Goal: Transaction & Acquisition: Purchase product/service

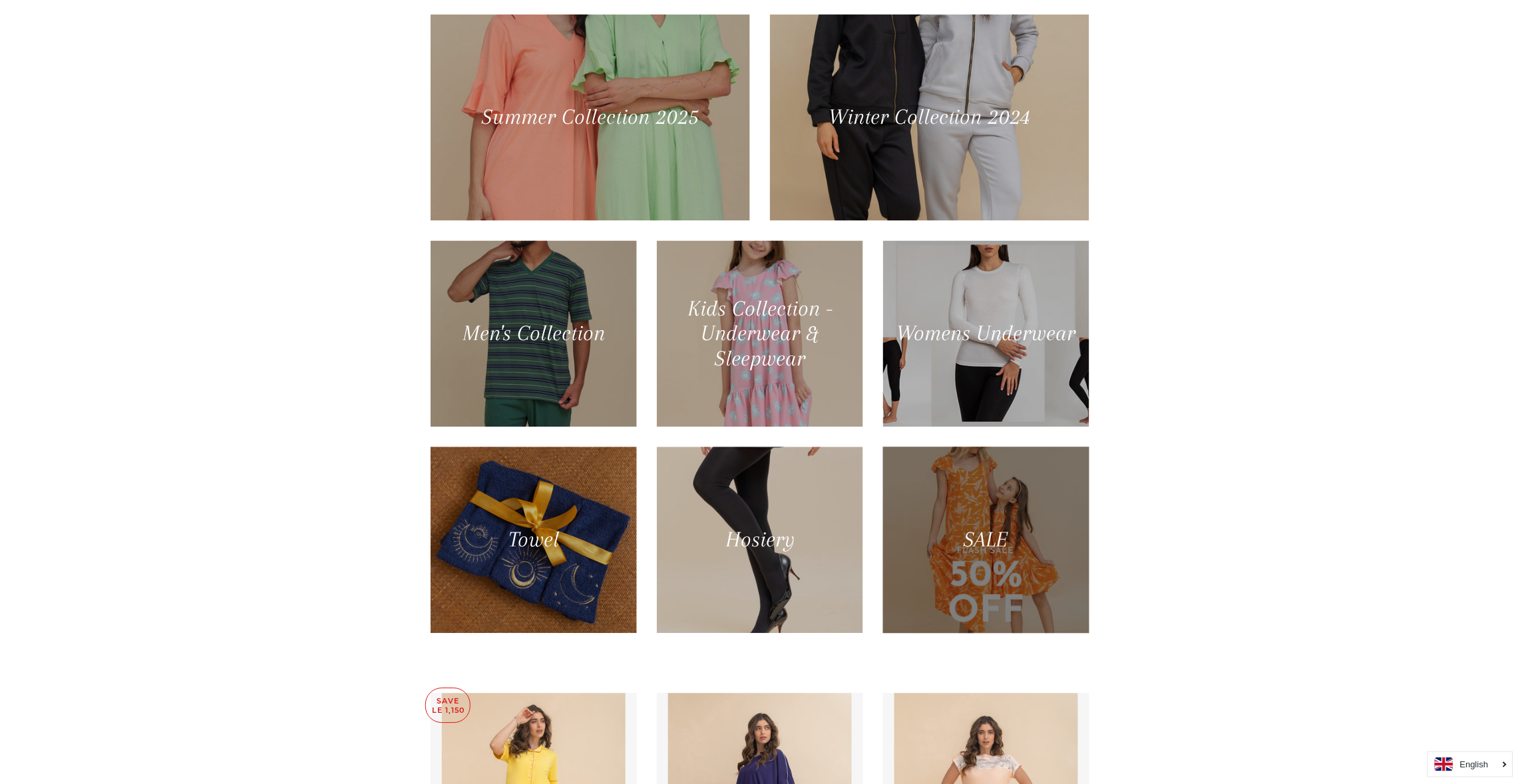
click at [995, 528] on div at bounding box center [986, 540] width 212 height 191
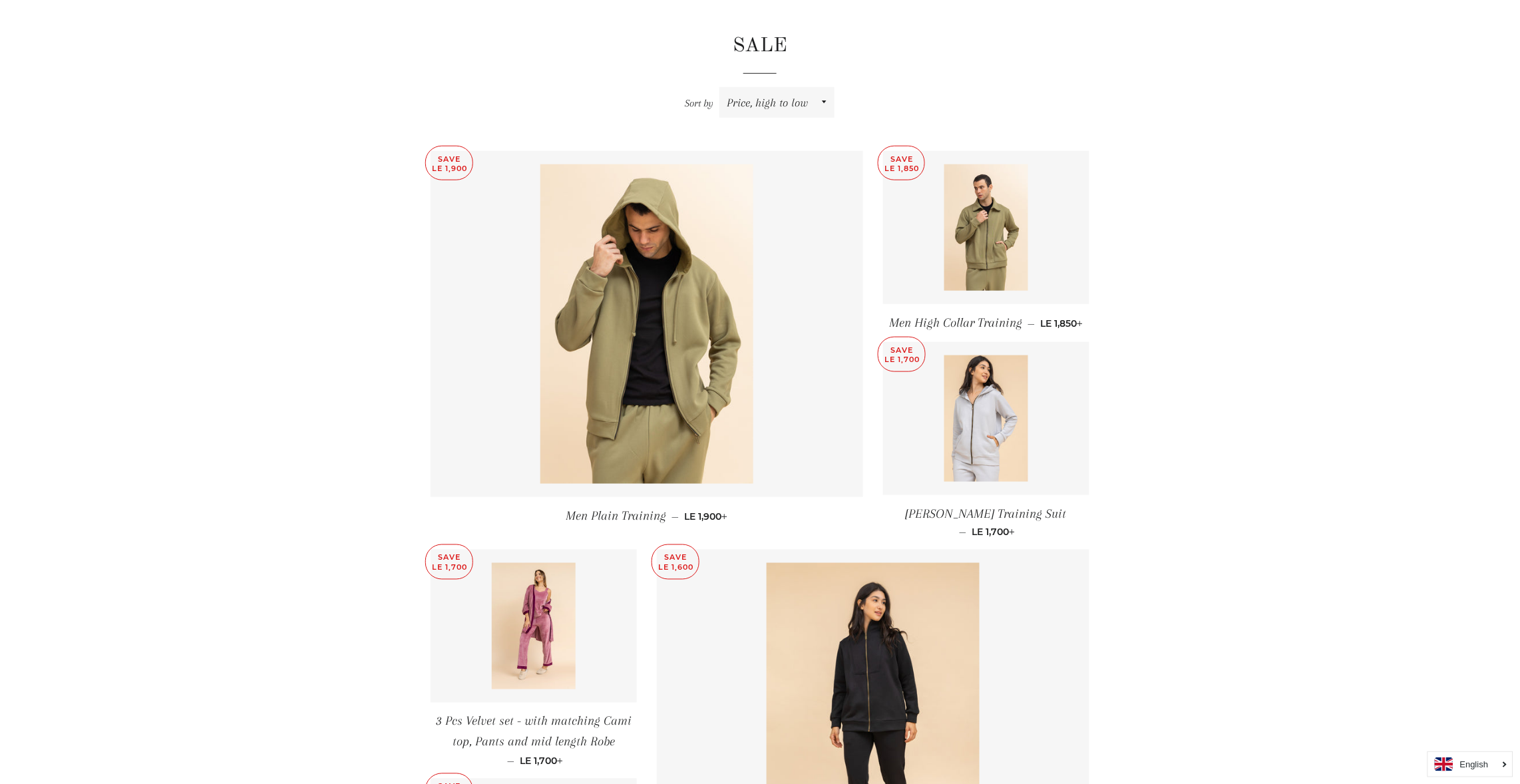
scroll to position [383, 0]
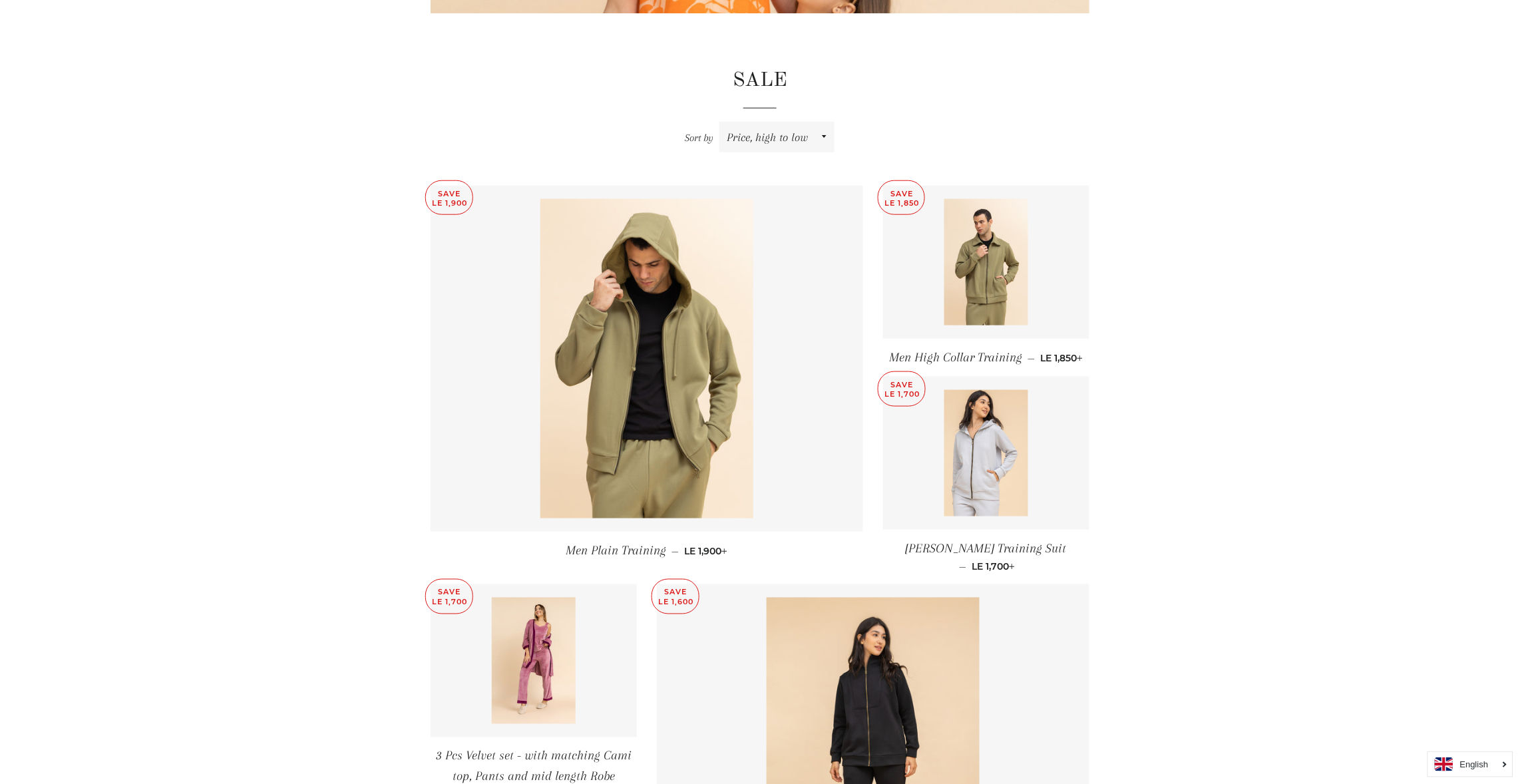
click at [1142, 414] on main "SALE Sort by Featured Best selling Alphabetically, A-Z Alphabetically, Z-A Pric…" at bounding box center [760, 786] width 1520 height 2159
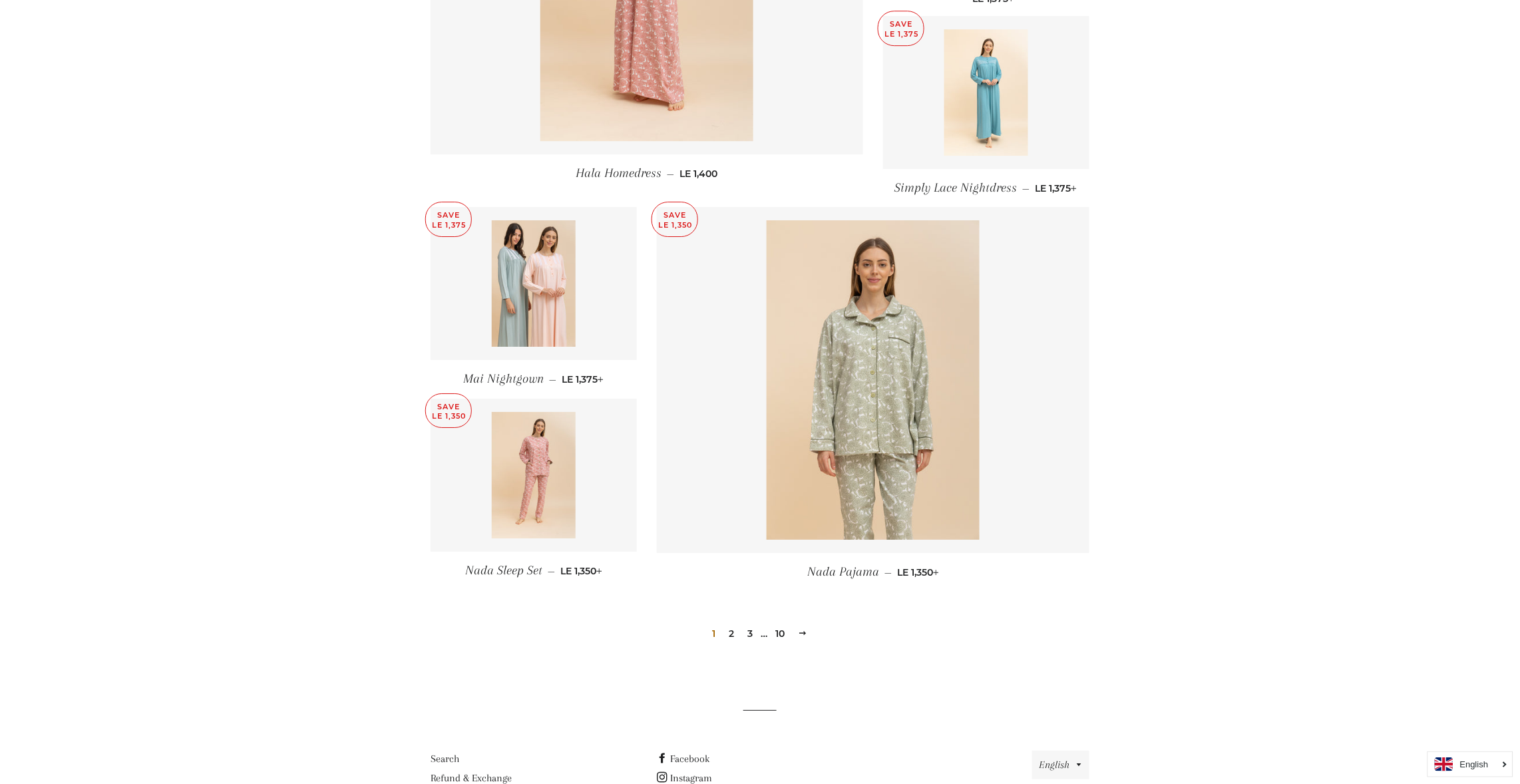
scroll to position [1581, 0]
click at [730, 621] on link "2" at bounding box center [732, 631] width 16 height 20
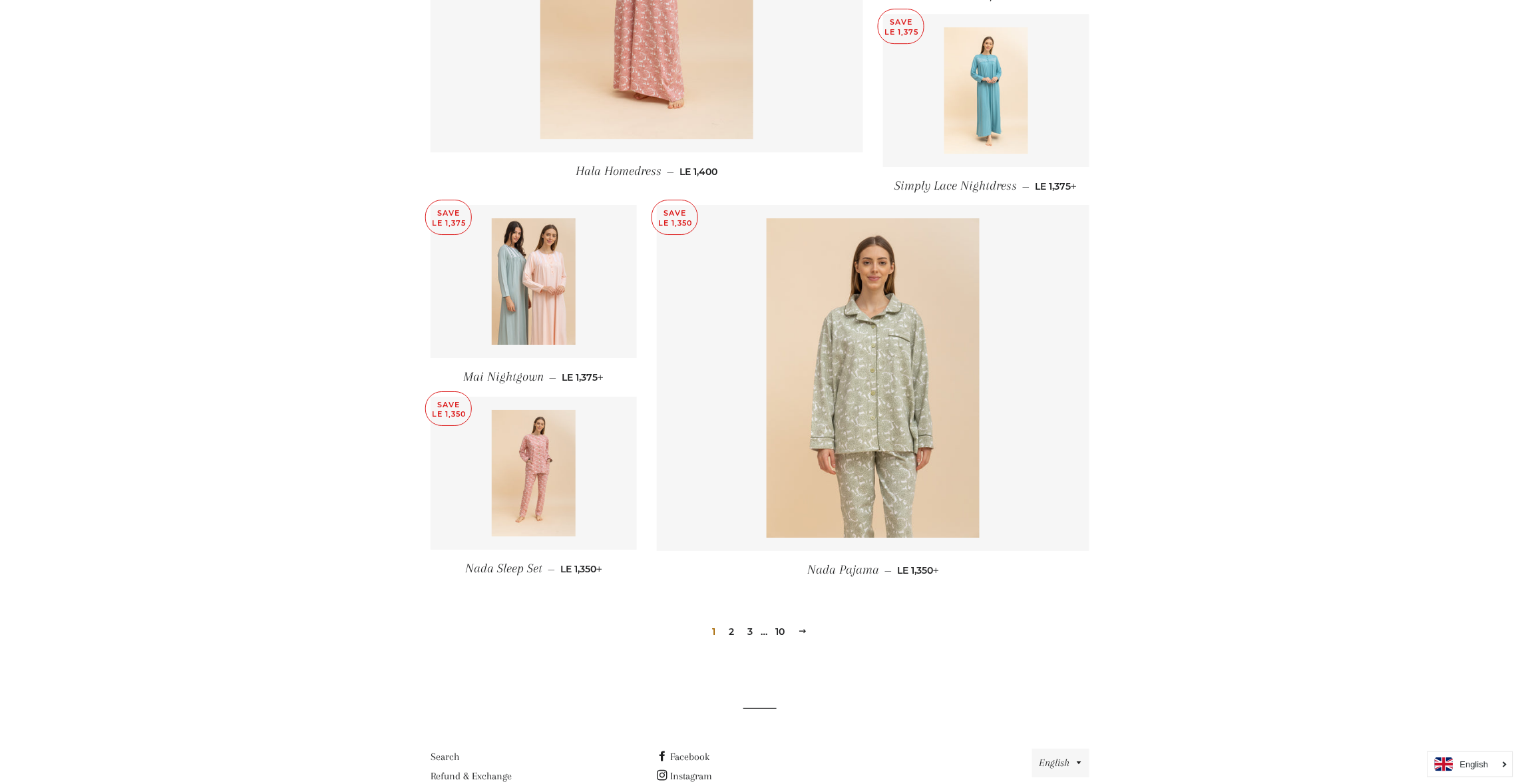
click at [730, 621] on link "2" at bounding box center [732, 631] width 16 height 20
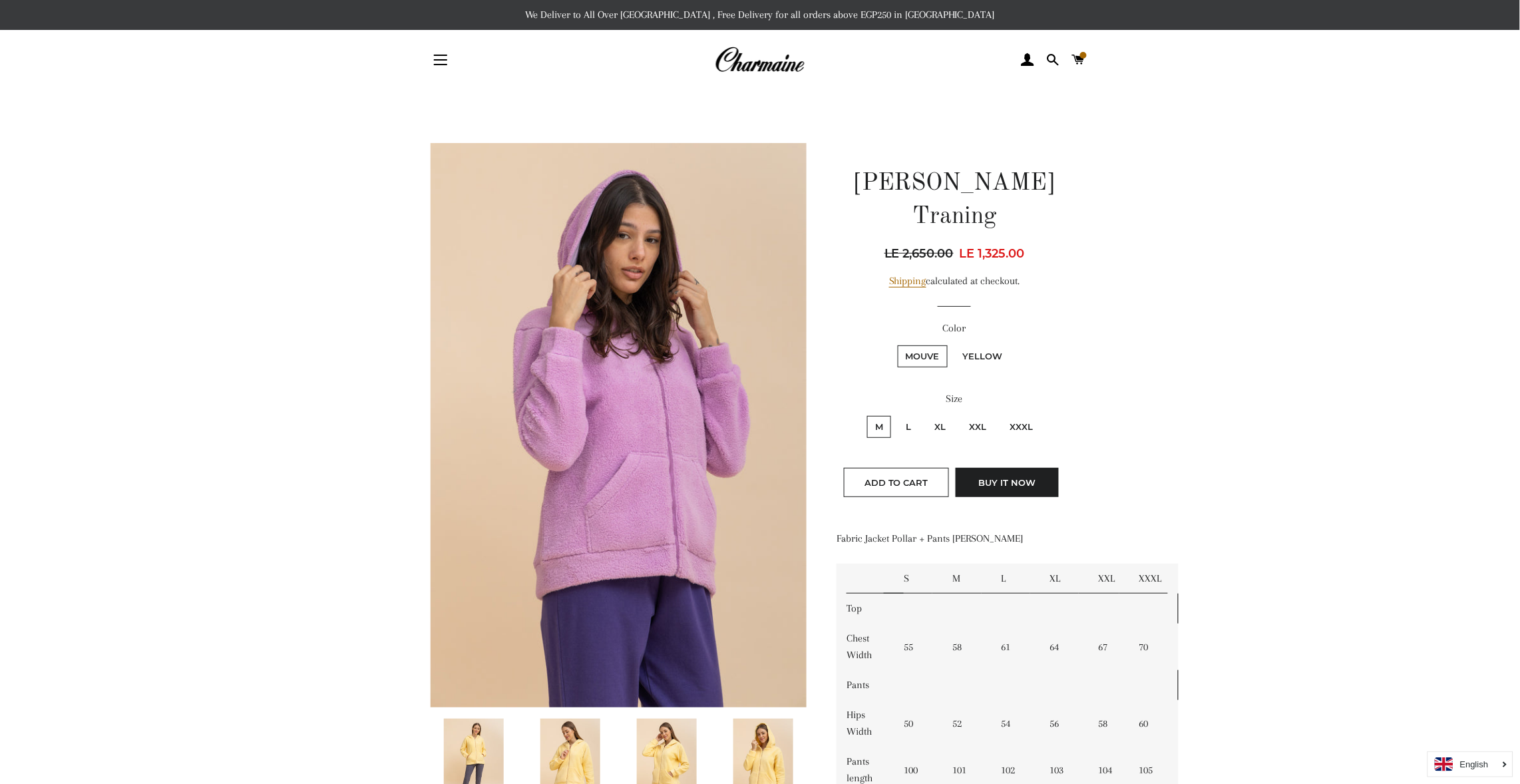
scroll to position [40, 0]
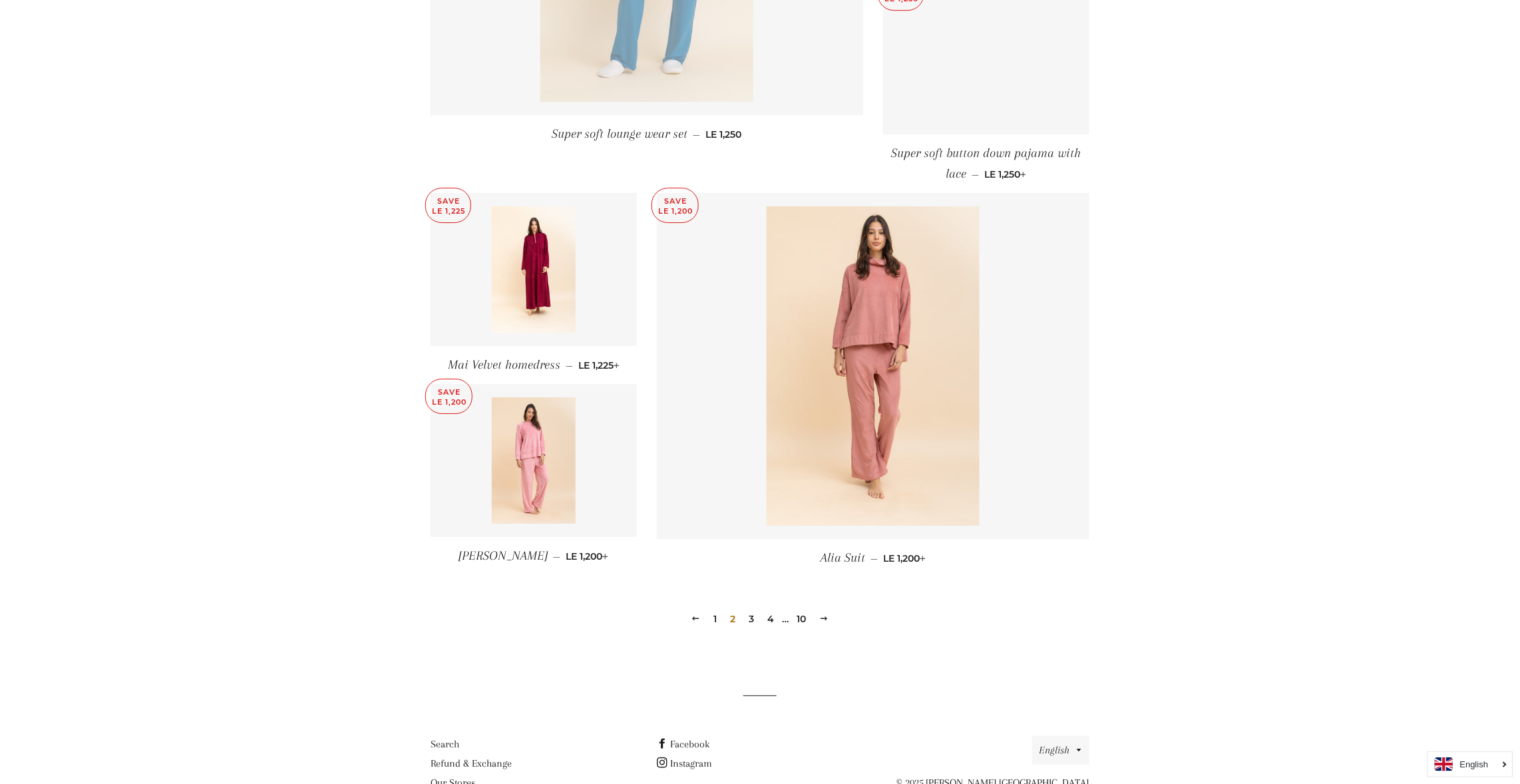
scroll to position [1625, 0]
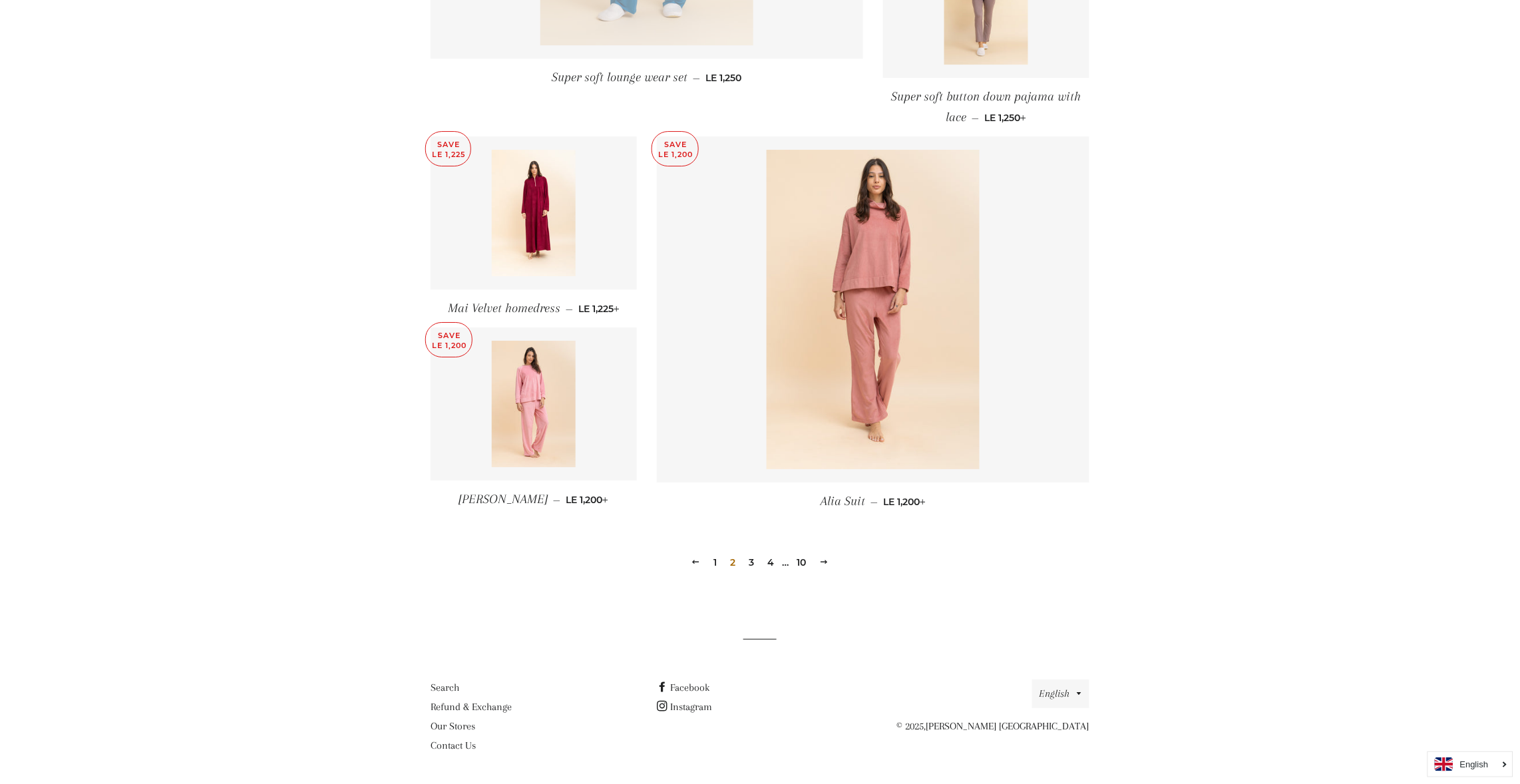
click at [748, 555] on link "3" at bounding box center [752, 562] width 16 height 20
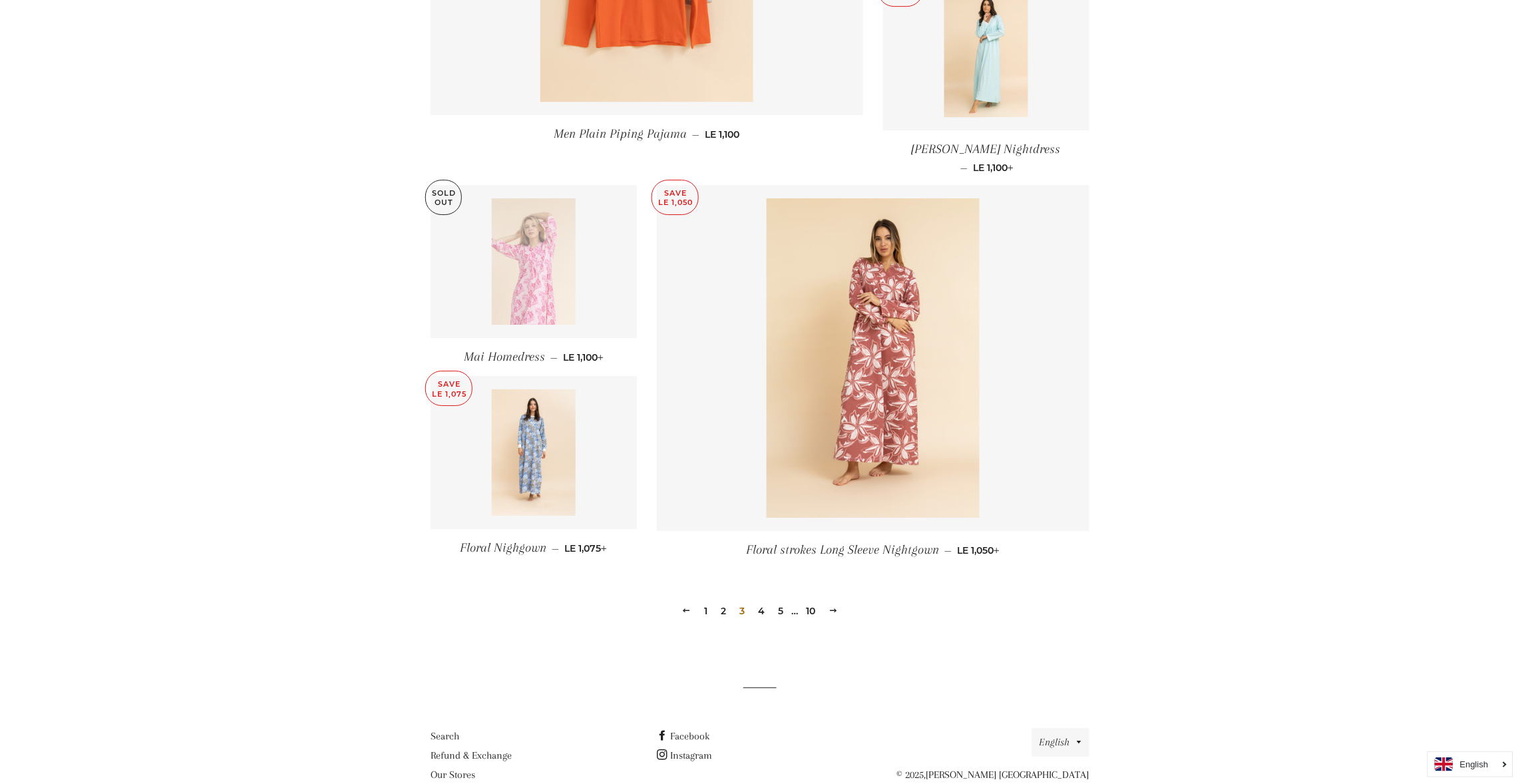
scroll to position [1631, 0]
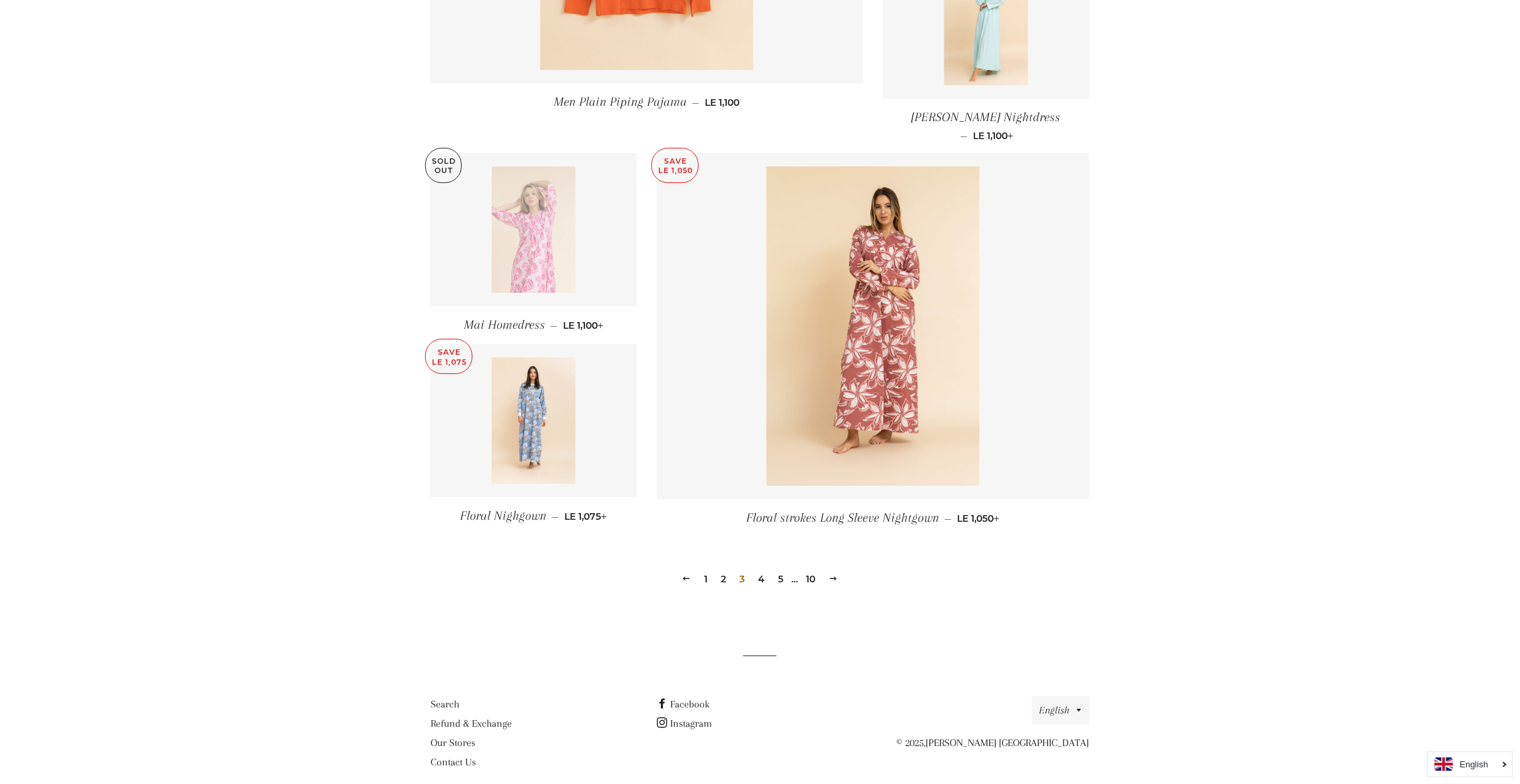
click at [762, 569] on link "4" at bounding box center [762, 579] width 17 height 20
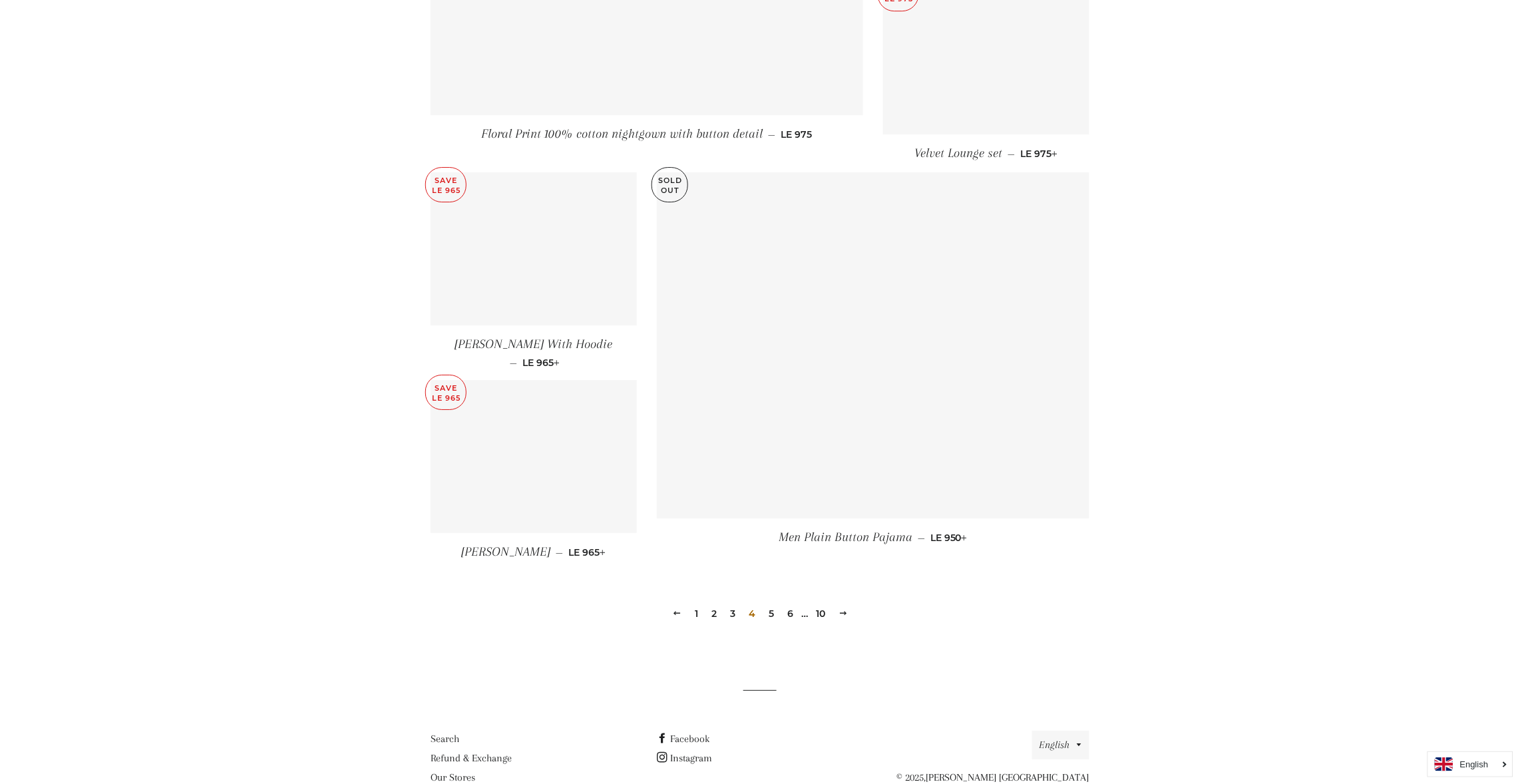
scroll to position [1650, 0]
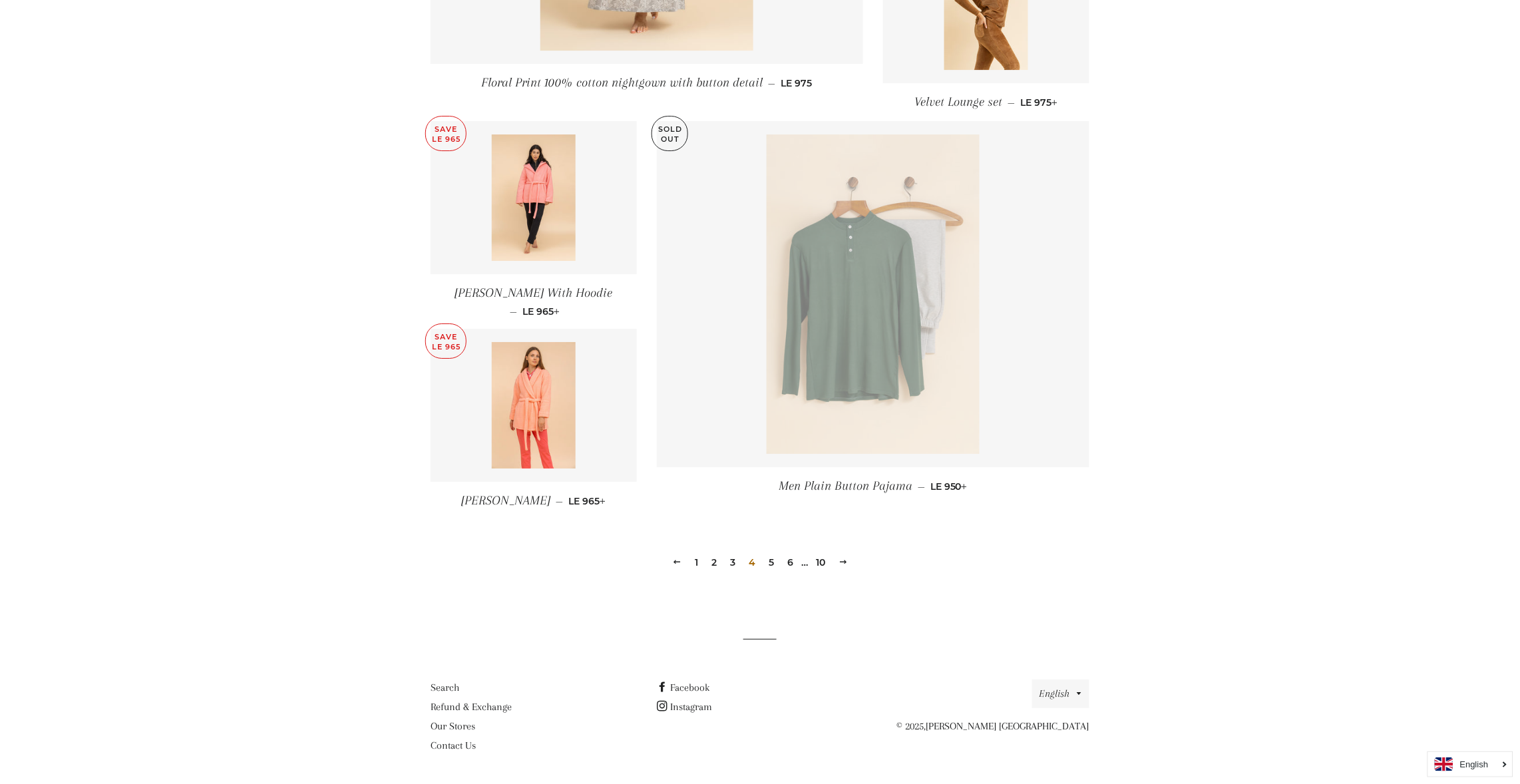
click at [770, 557] on link "5" at bounding box center [771, 562] width 16 height 20
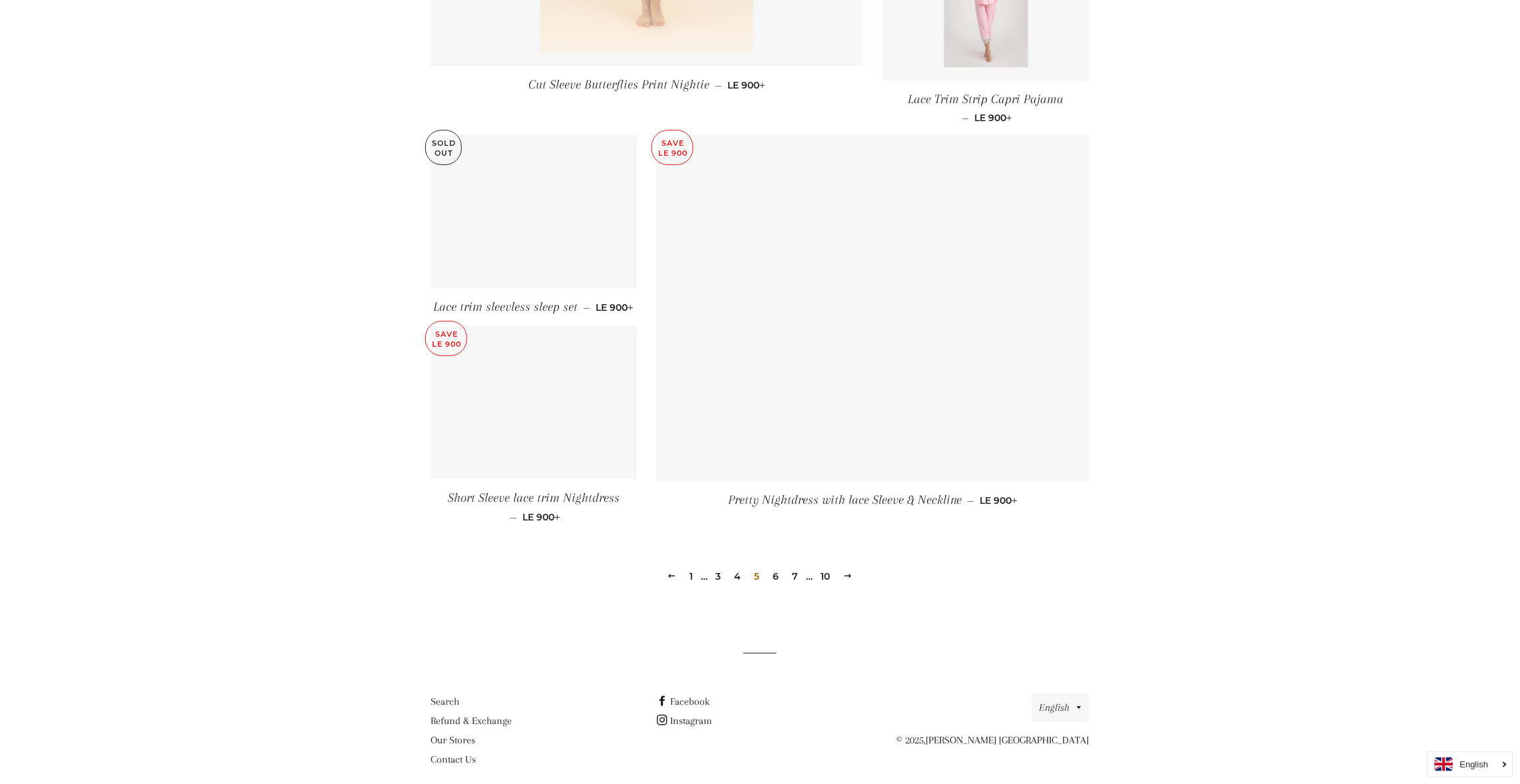
scroll to position [1677, 0]
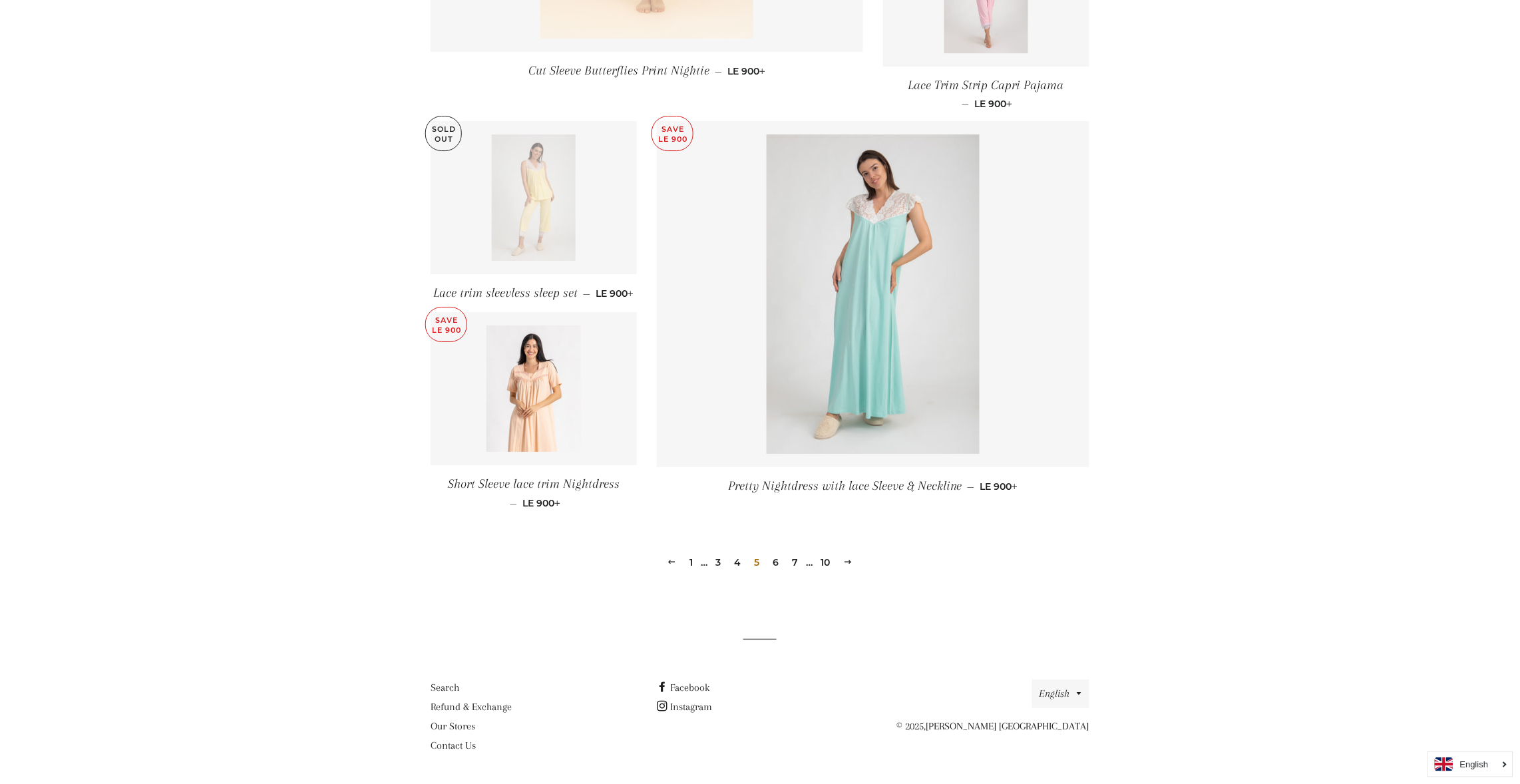
click at [777, 565] on link "6" at bounding box center [777, 562] width 17 height 20
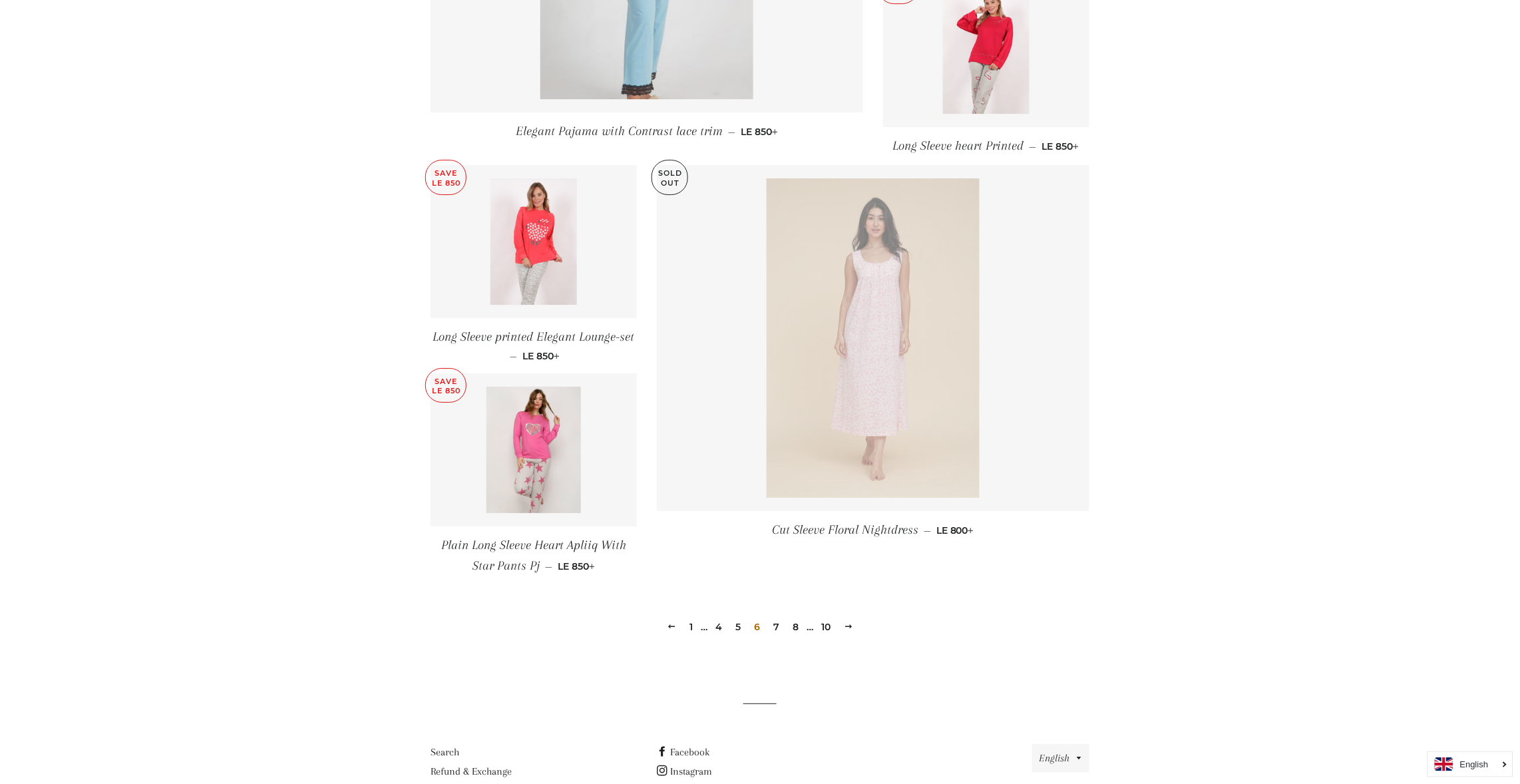
scroll to position [1685, 0]
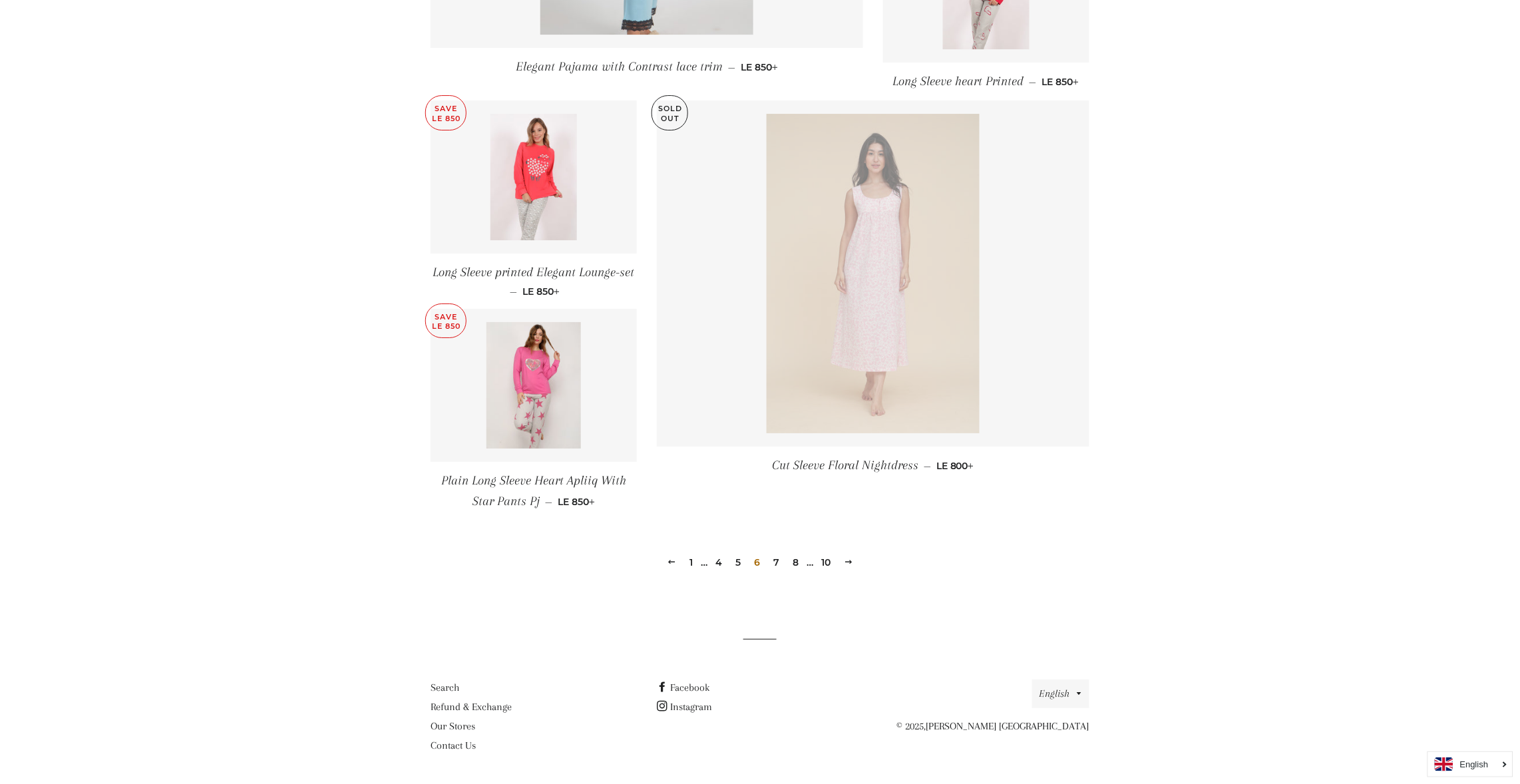
click at [775, 561] on link "7" at bounding box center [777, 562] width 17 height 20
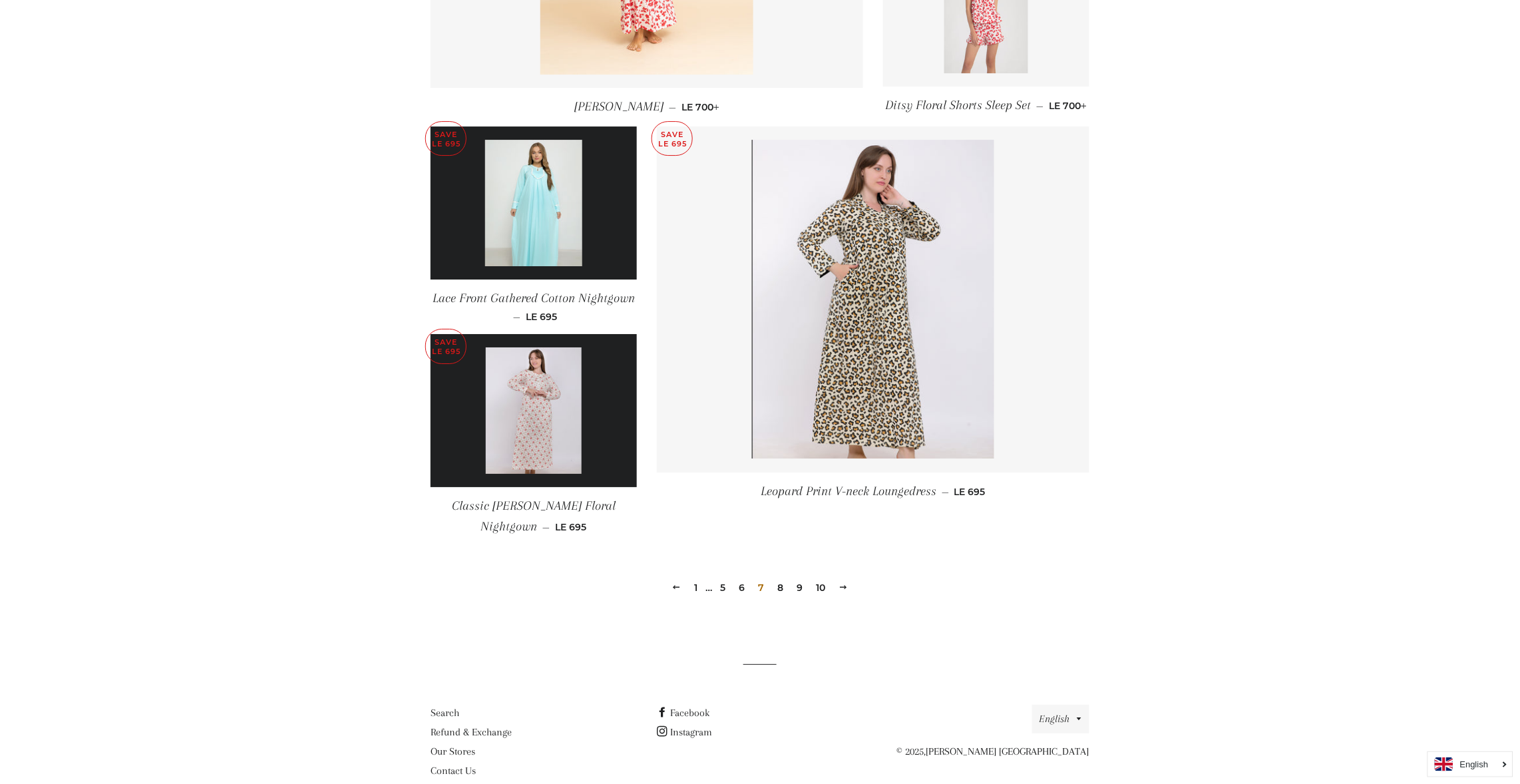
scroll to position [1631, 0]
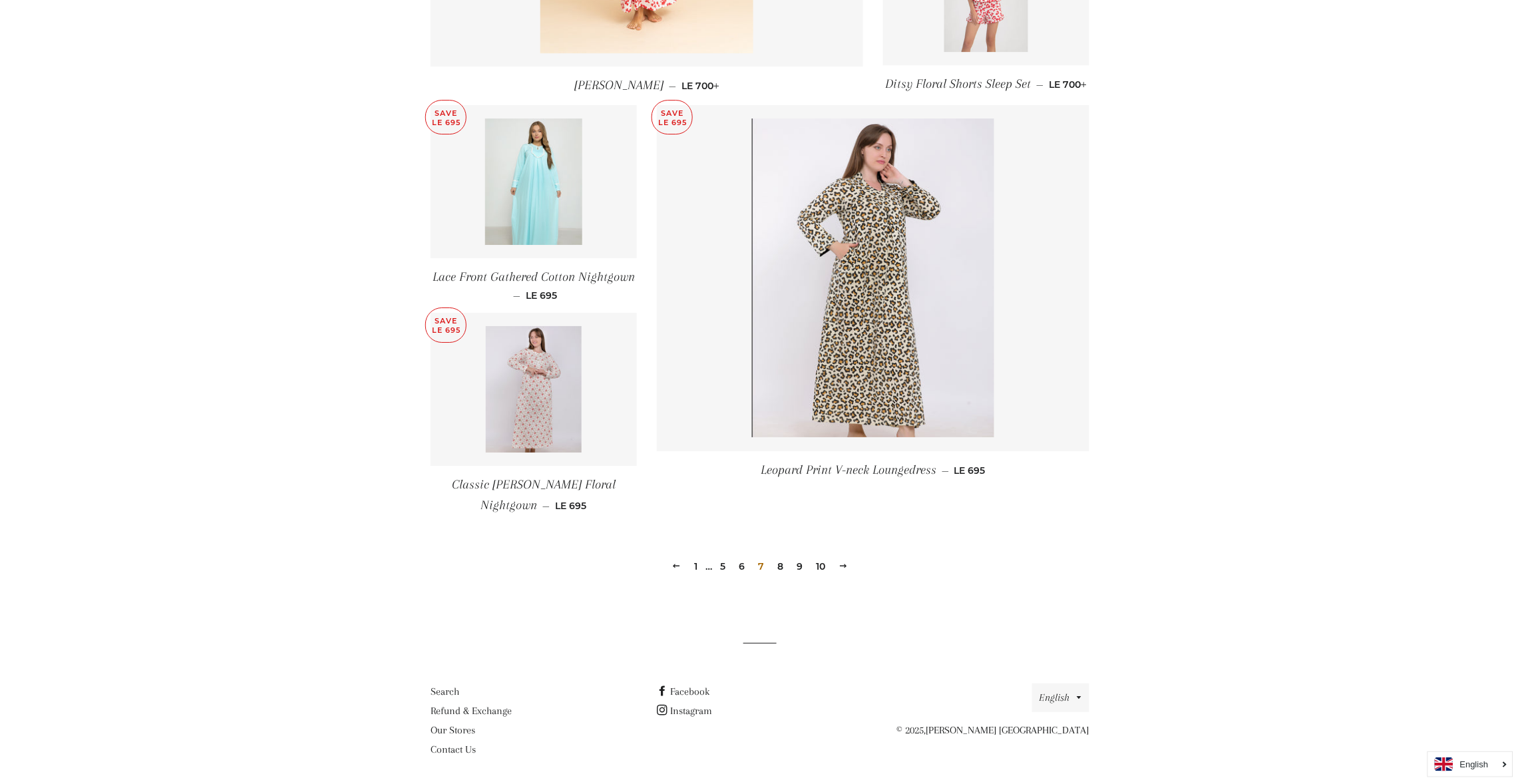
click at [780, 558] on link "8" at bounding box center [781, 566] width 17 height 20
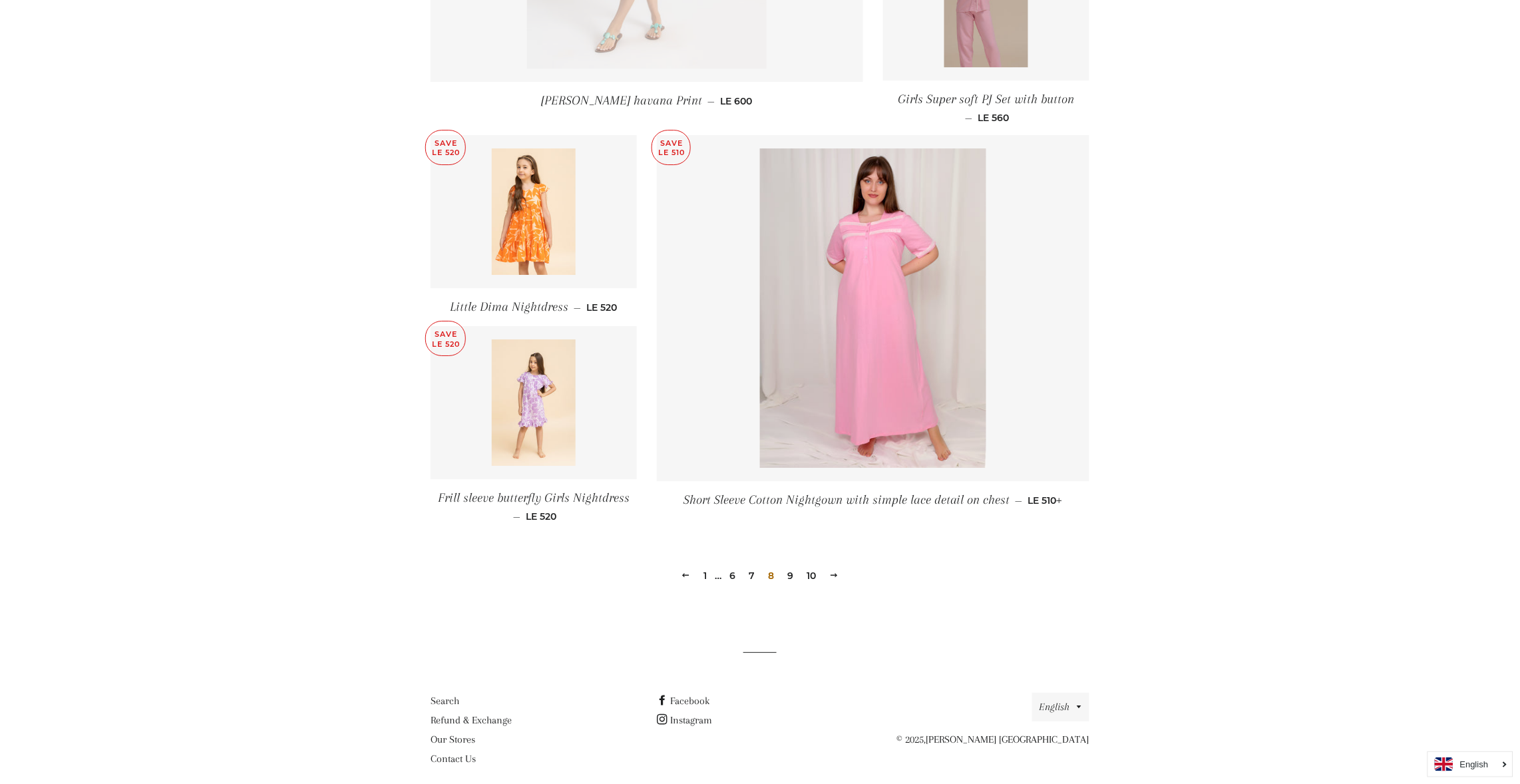
scroll to position [1630, 0]
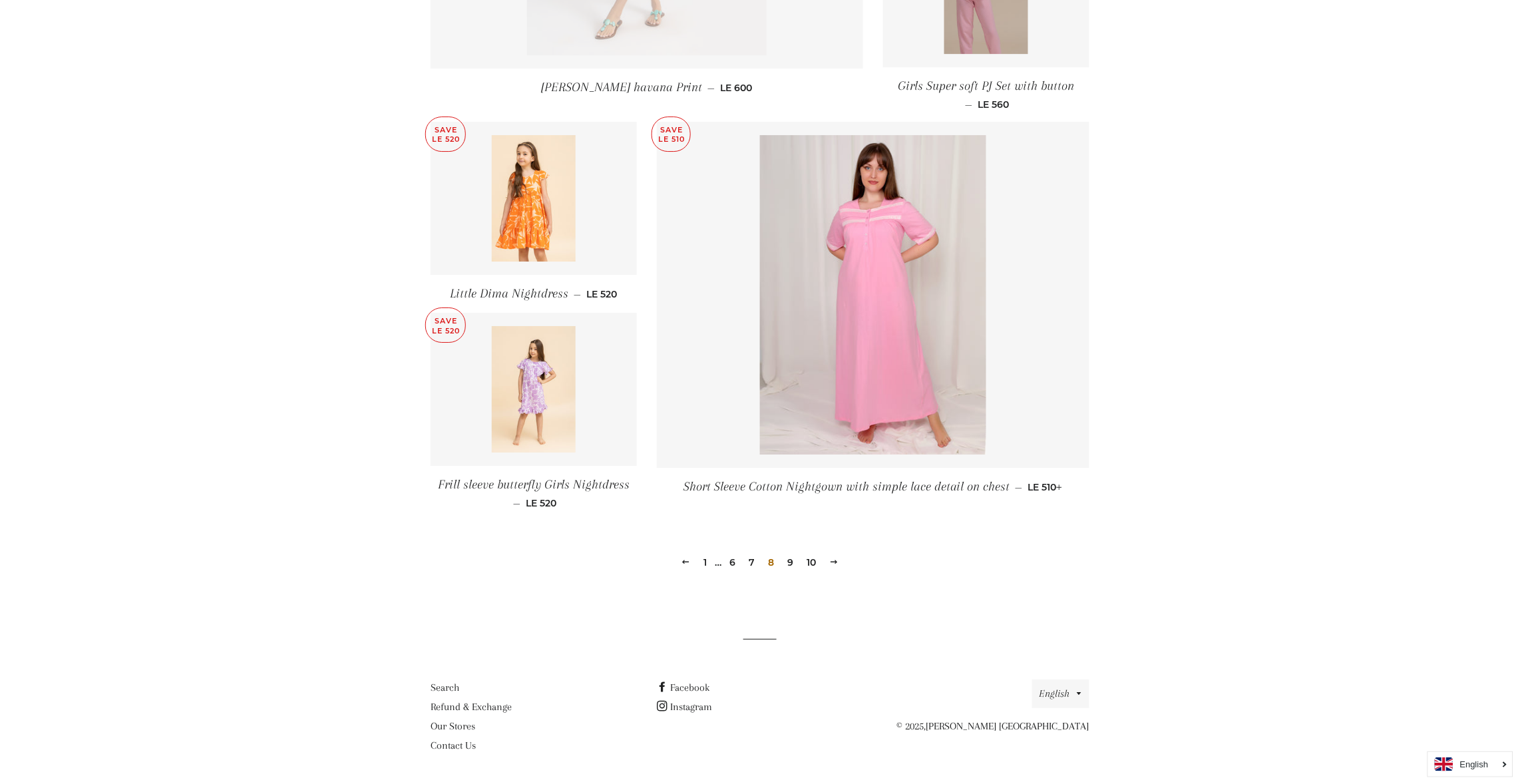
click at [787, 562] on link "9" at bounding box center [791, 562] width 17 height 20
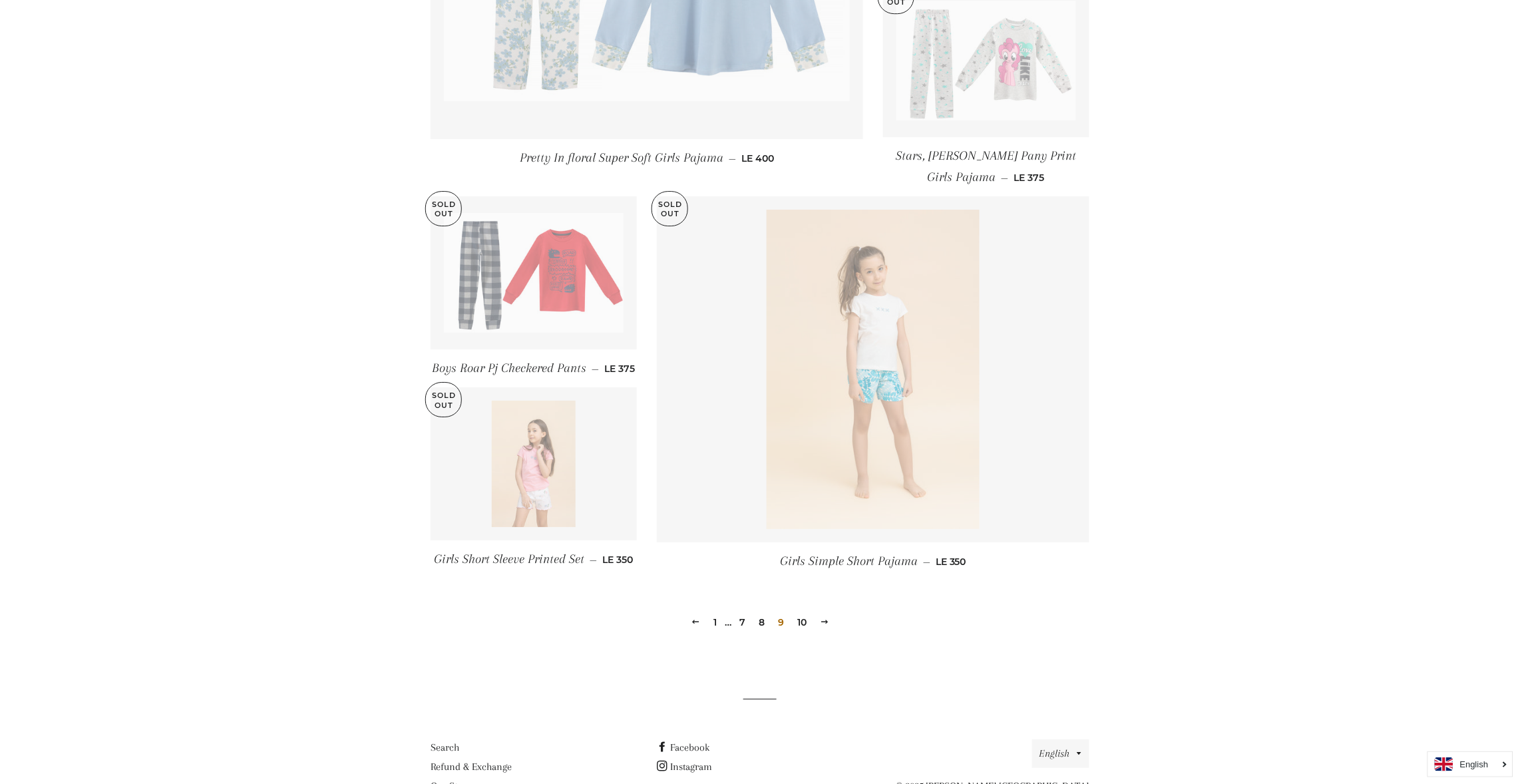
scroll to position [1637, 0]
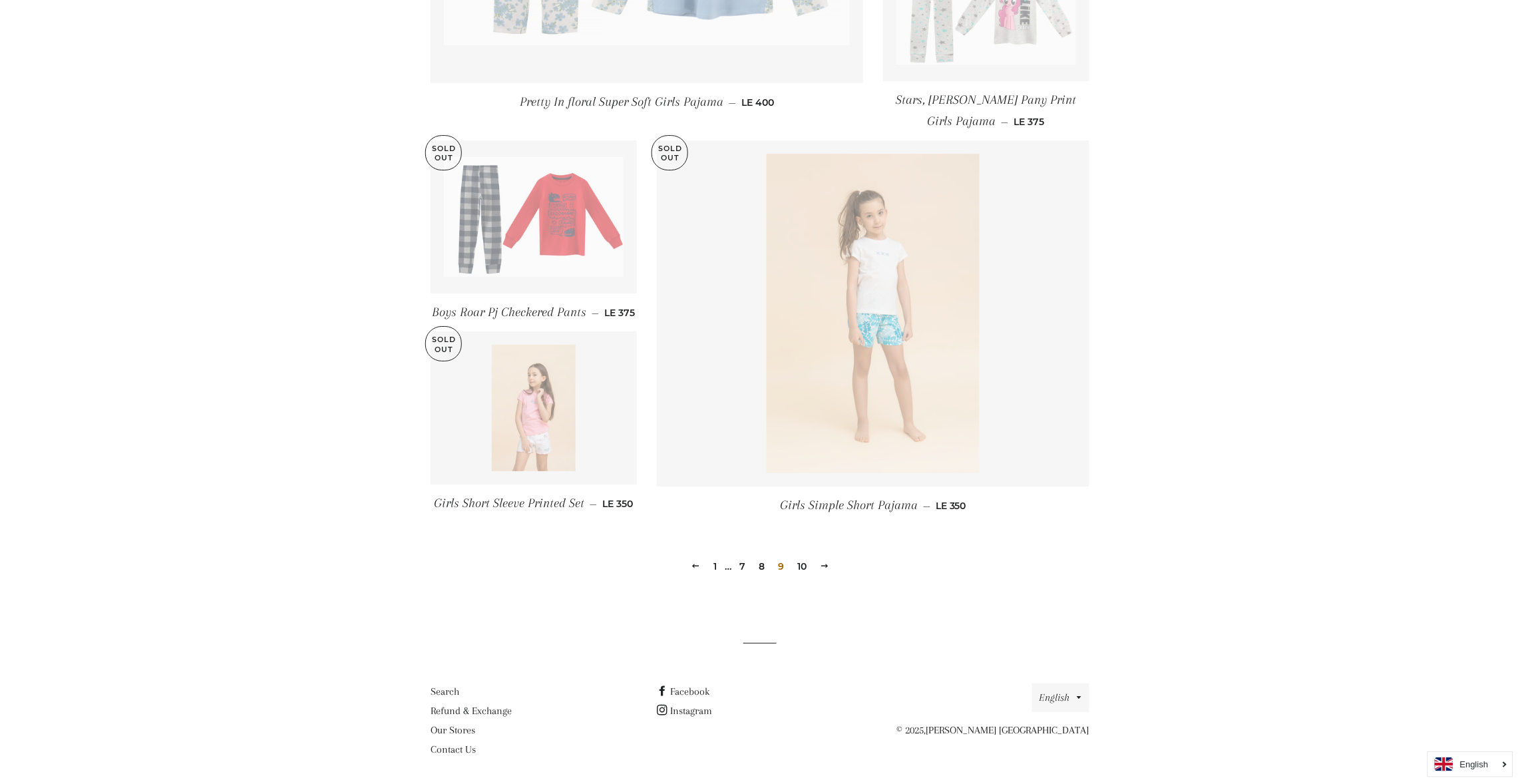
click at [796, 561] on link "10" at bounding box center [802, 566] width 20 height 20
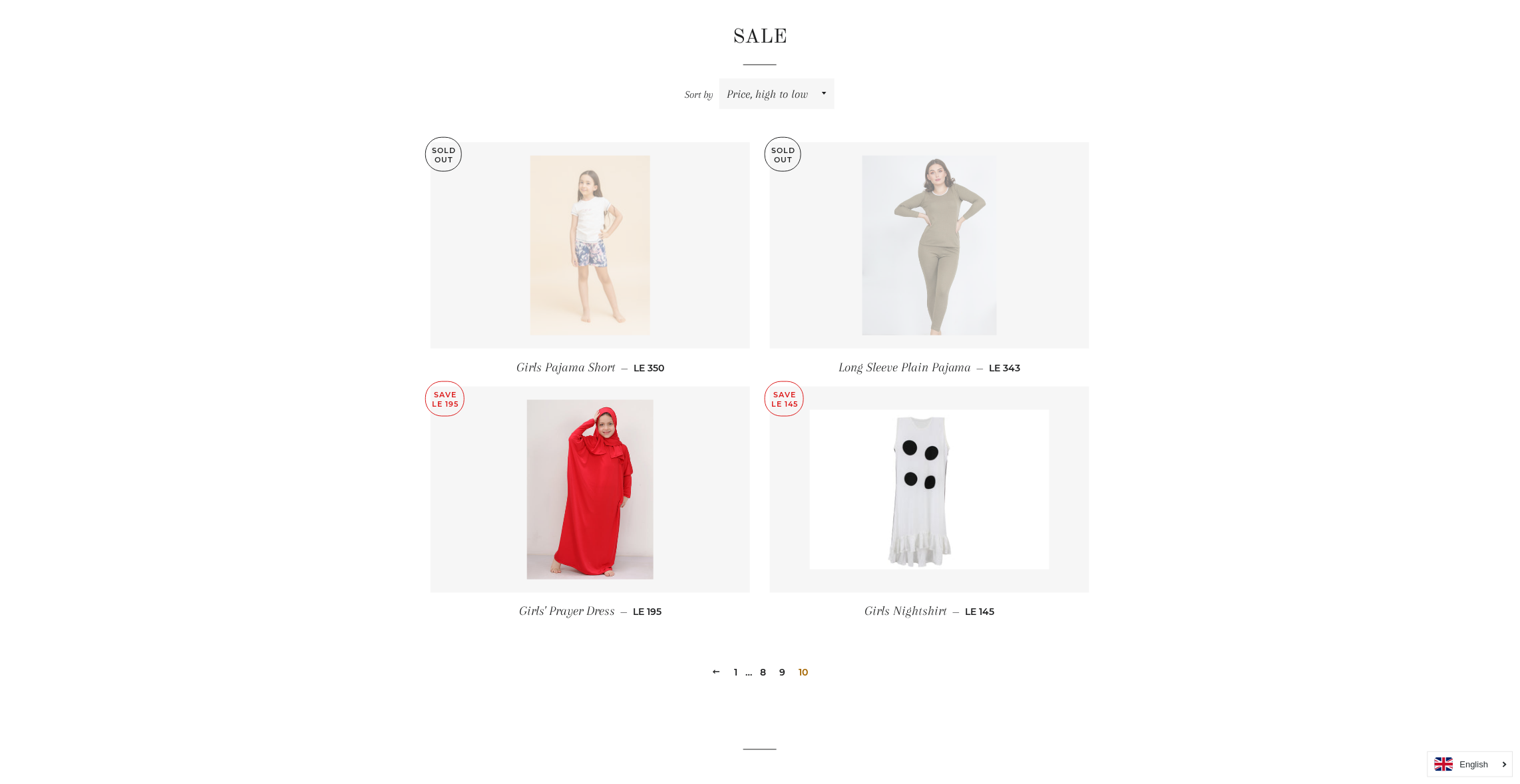
scroll to position [537, 0]
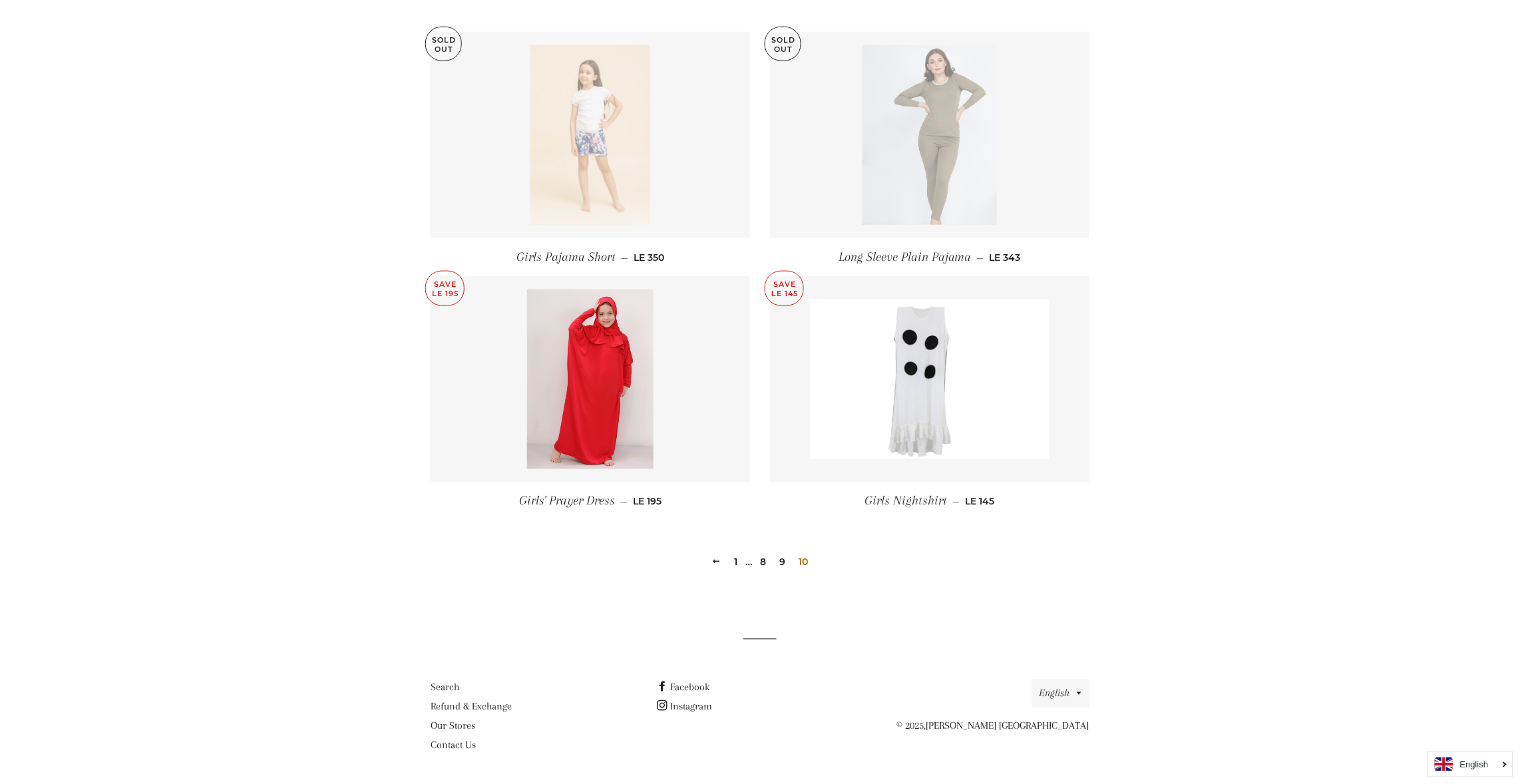
click at [737, 558] on link "1" at bounding box center [736, 562] width 14 height 20
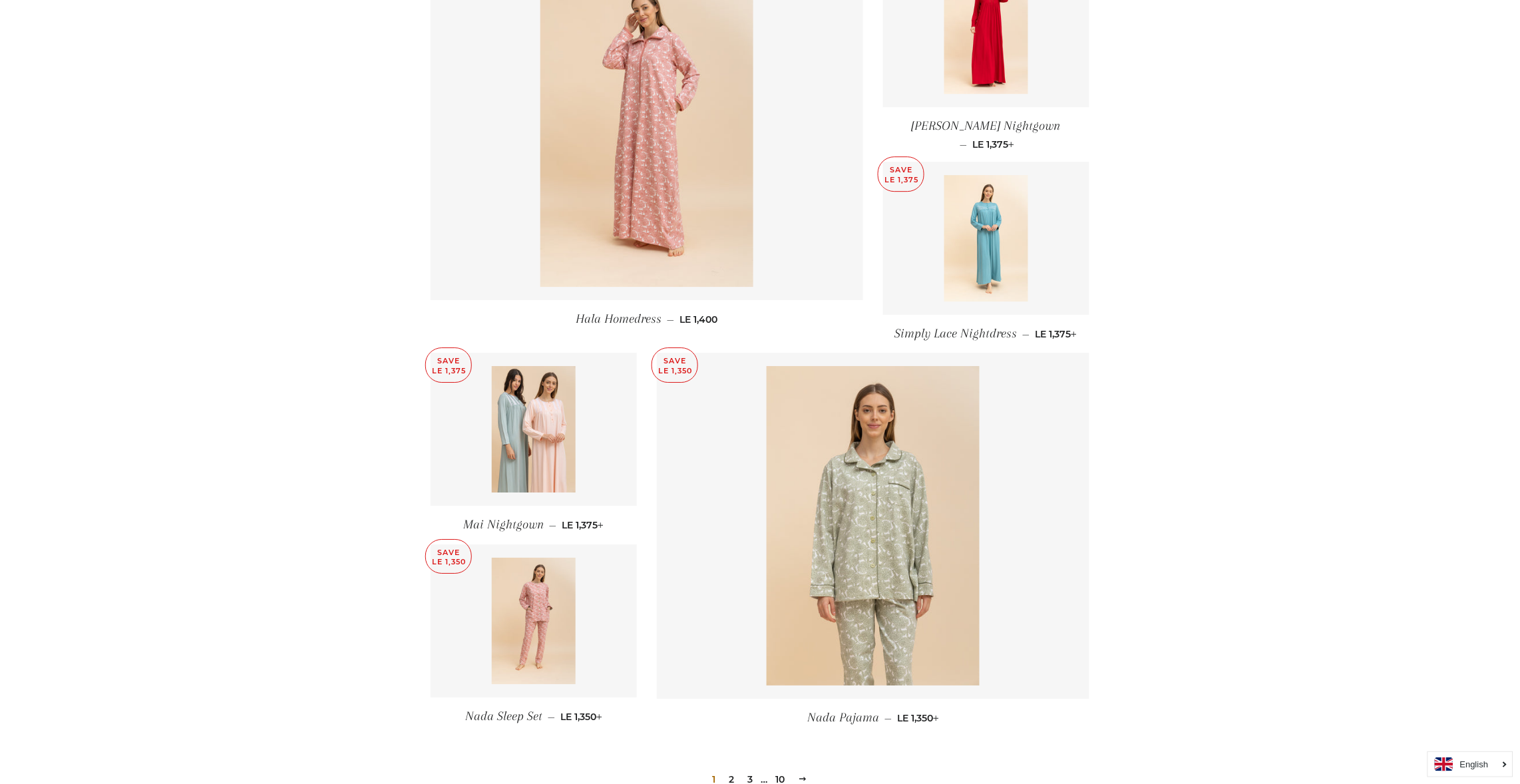
scroll to position [1535, 0]
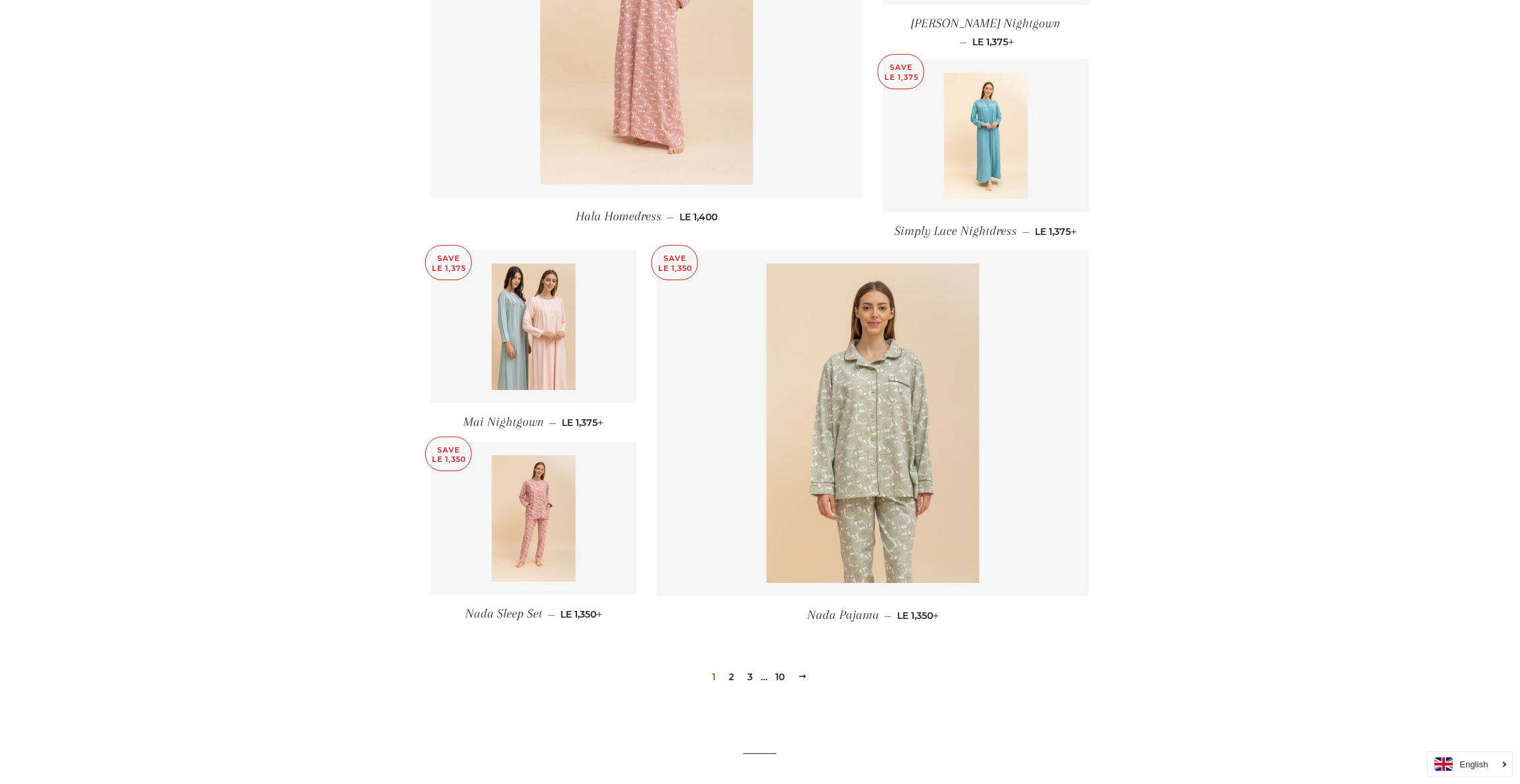
click at [714, 77] on img at bounding box center [647, 24] width 213 height 319
click at [714, 30] on img at bounding box center [647, 24] width 213 height 319
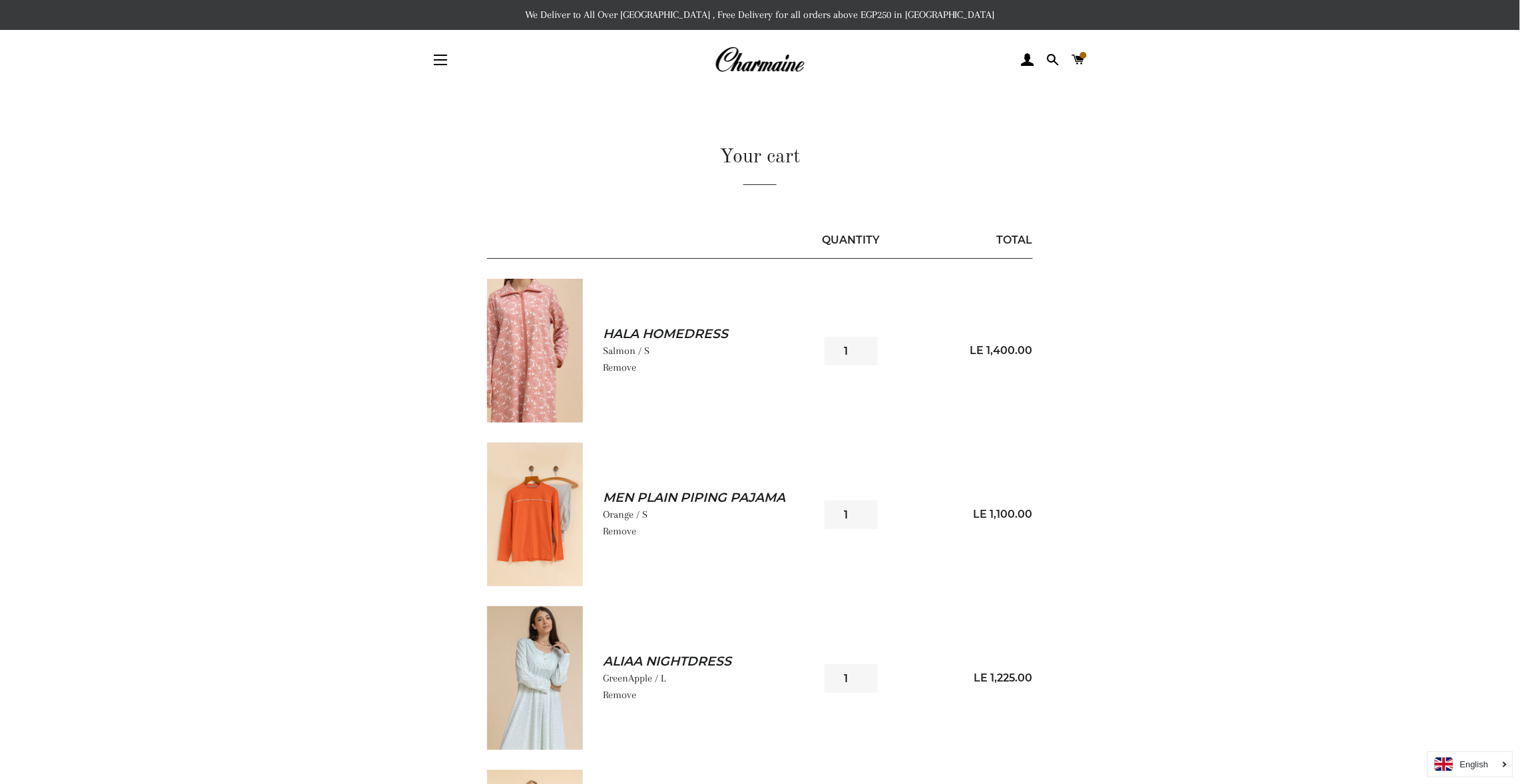
click at [610, 369] on link "Remove" at bounding box center [619, 368] width 33 height 12
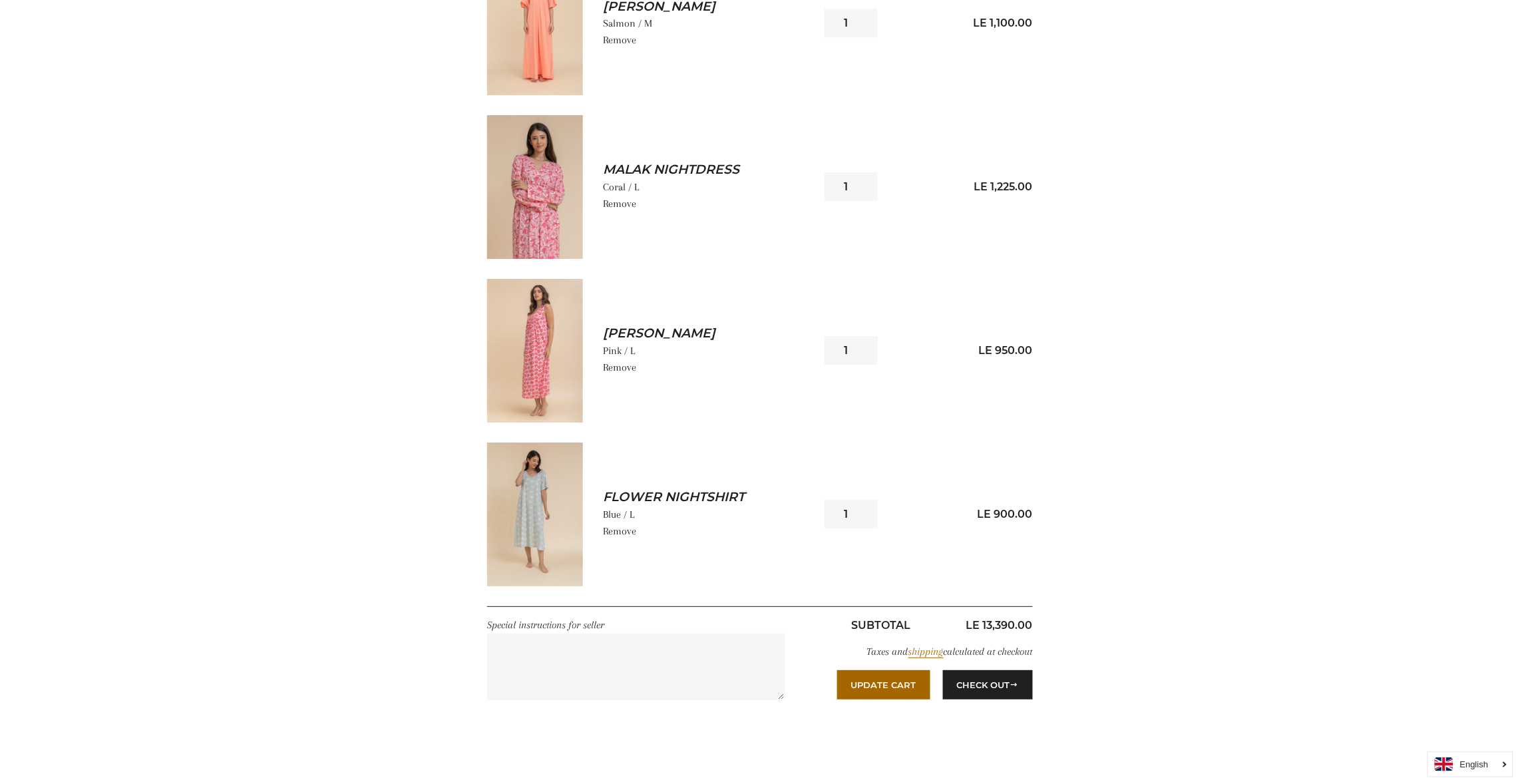
scroll to position [1677, 0]
